Goal: Information Seeking & Learning: Find specific fact

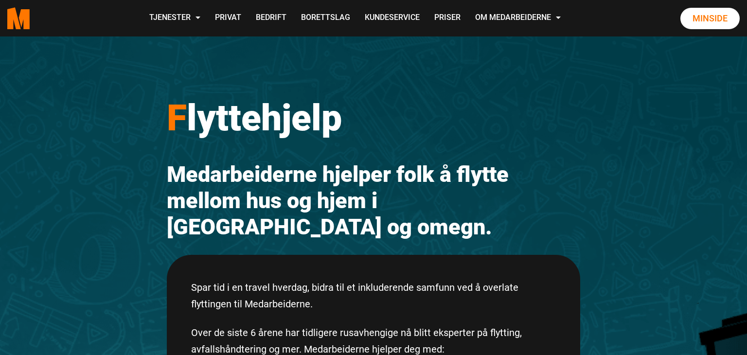
scroll to position [48, 0]
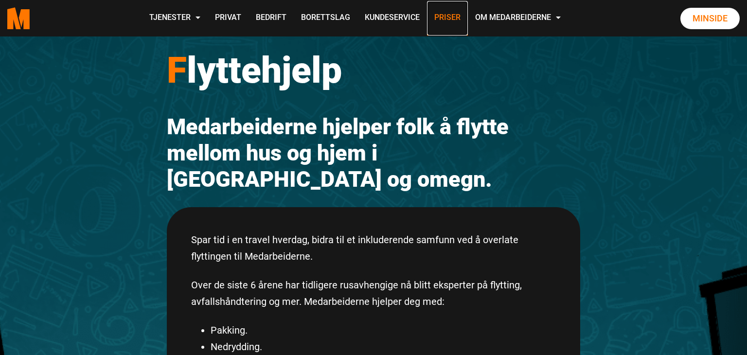
click at [438, 24] on link "Priser" at bounding box center [447, 18] width 41 height 35
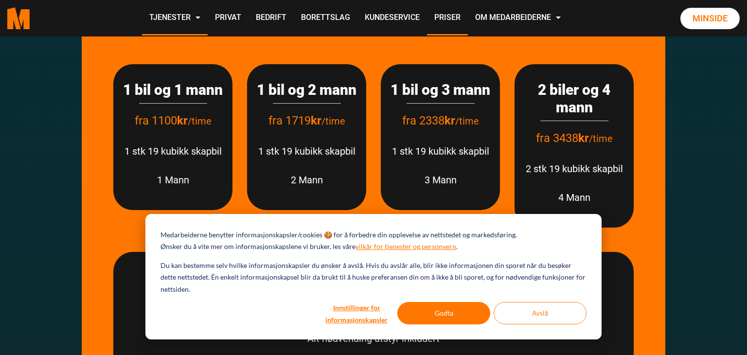
scroll to position [1339, 0]
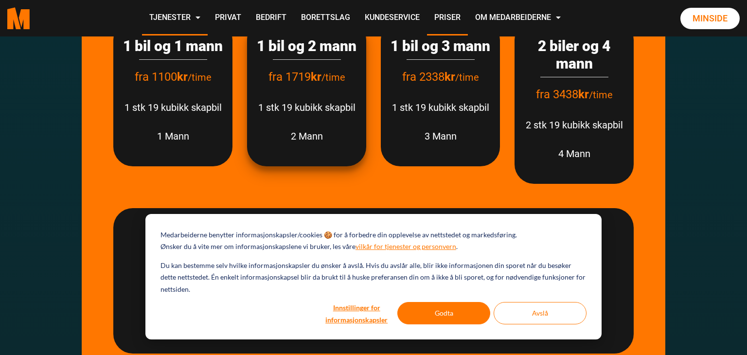
click at [316, 116] on p "1 stk 19 kubikk skapbil" at bounding box center [307, 107] width 100 height 17
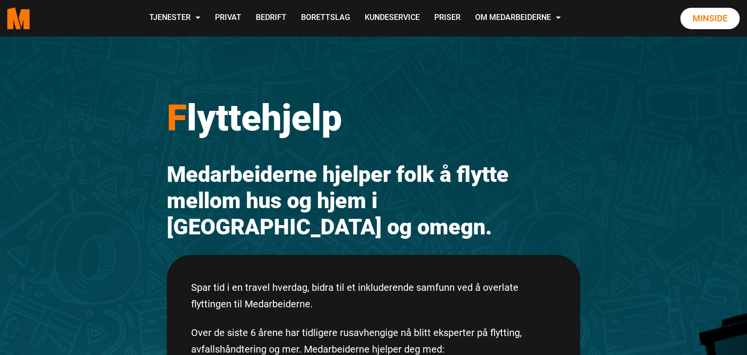
scroll to position [48, 0]
